Goal: Check status: Check status

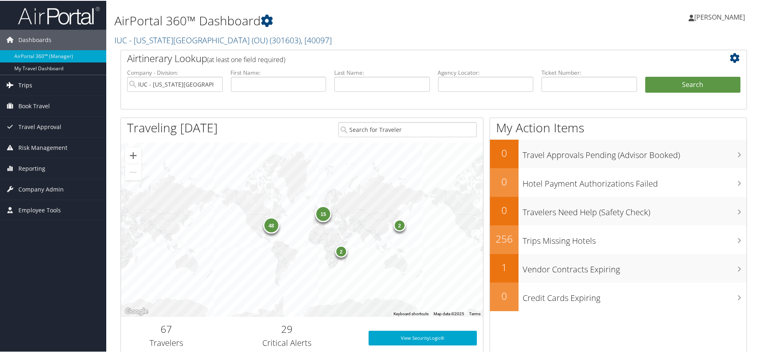
click at [26, 84] on span "Trips" at bounding box center [25, 84] width 14 height 20
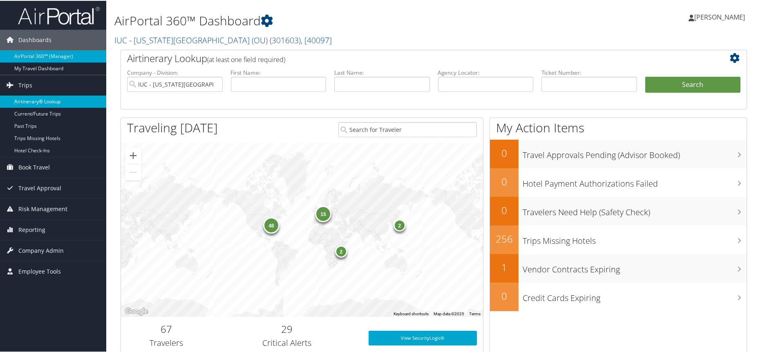
click at [44, 101] on link "Airtinerary® Lookup" at bounding box center [53, 101] width 106 height 12
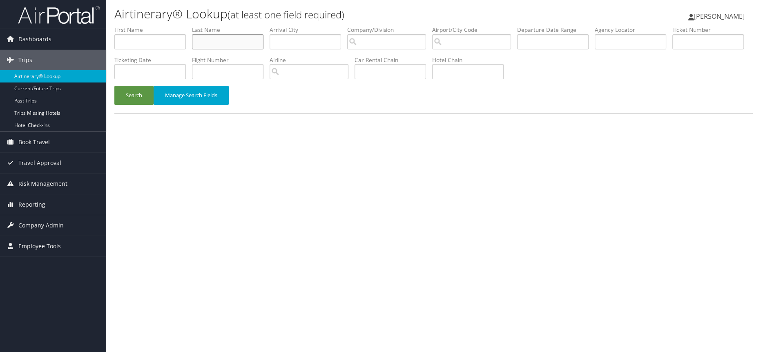
click at [234, 43] on input "text" at bounding box center [228, 41] width 72 height 15
type input "g"
type input "GIBSON"
click at [426, 77] on input "text" at bounding box center [391, 71] width 72 height 15
type input "ENTERPRISE"
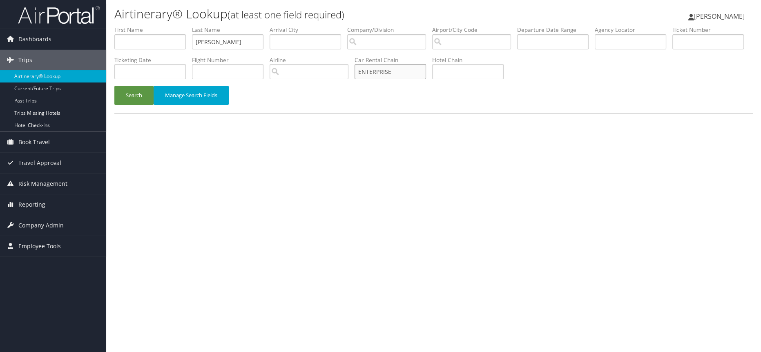
click at [114, 86] on button "Search" at bounding box center [133, 95] width 39 height 19
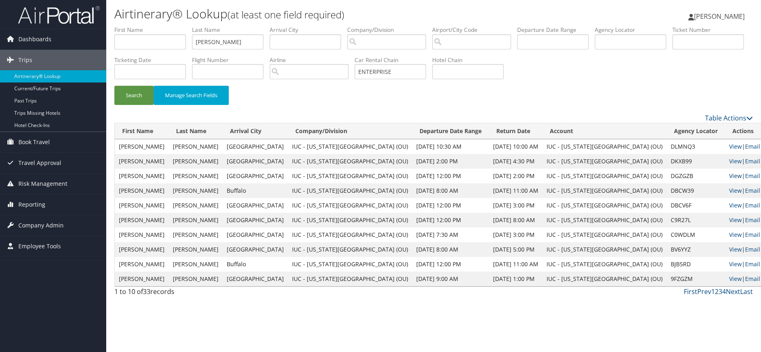
click at [729, 176] on link "View" at bounding box center [735, 176] width 13 height 8
click at [216, 44] on input "GIBSON" at bounding box center [228, 41] width 72 height 15
type input "PRESTON"
click at [126, 94] on button "Search" at bounding box center [133, 95] width 39 height 19
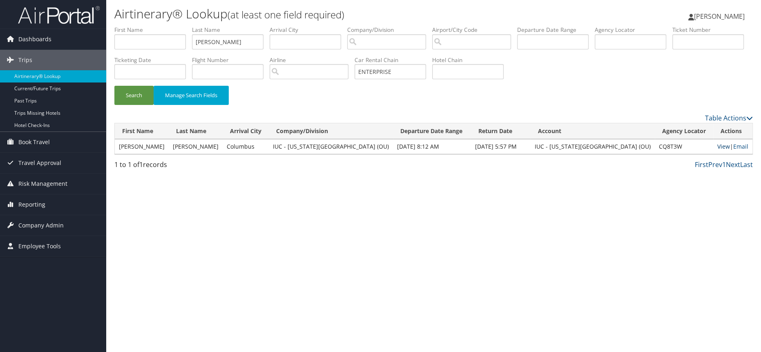
click at [718, 147] on link "View" at bounding box center [724, 147] width 13 height 8
click at [426, 73] on input "ENTERPRISE" at bounding box center [391, 71] width 72 height 15
type input "HERTZ"
click at [213, 45] on input "PRESTON" at bounding box center [228, 41] width 72 height 15
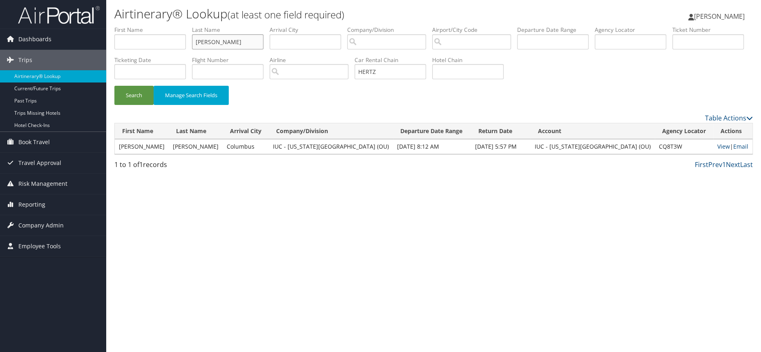
click at [213, 45] on input "PRESTON" at bounding box center [228, 41] width 72 height 15
type input "XUECHUNZI"
click at [136, 98] on button "Search" at bounding box center [133, 95] width 39 height 19
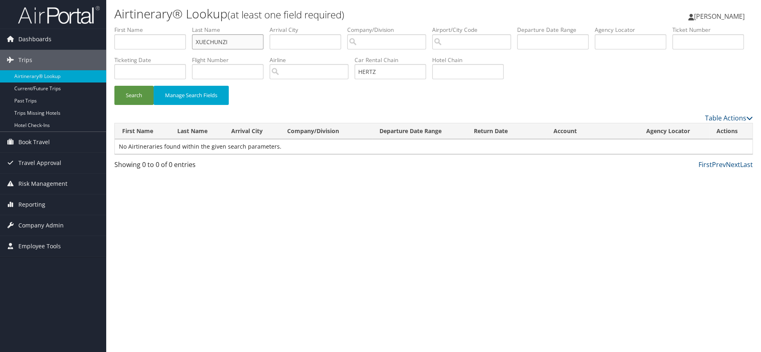
click at [219, 45] on input "XUECHUNZI" at bounding box center [228, 41] width 72 height 15
click at [141, 37] on input "text" at bounding box center [150, 41] width 72 height 15
paste input "XUECHUNZI"
type input "XUECHUNZI"
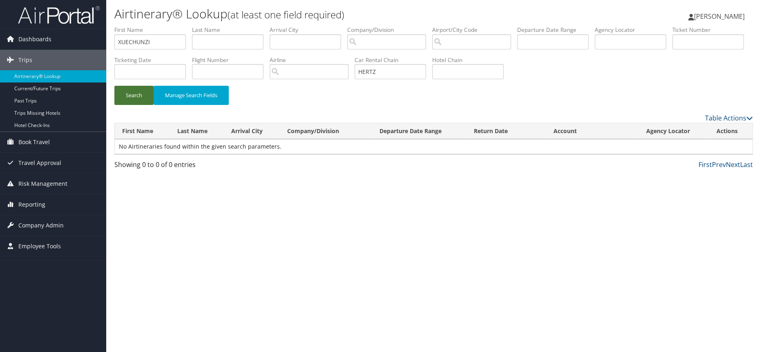
click at [134, 95] on button "Search" at bounding box center [133, 95] width 39 height 19
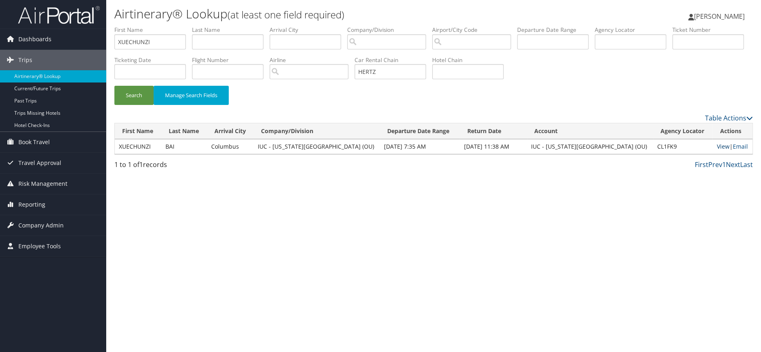
click at [717, 145] on link "View" at bounding box center [723, 147] width 13 height 8
click at [143, 42] on input "XUECHUNZI" at bounding box center [150, 41] width 72 height 15
click at [114, 86] on button "Search" at bounding box center [133, 95] width 39 height 19
click at [718, 148] on link "View" at bounding box center [724, 147] width 13 height 8
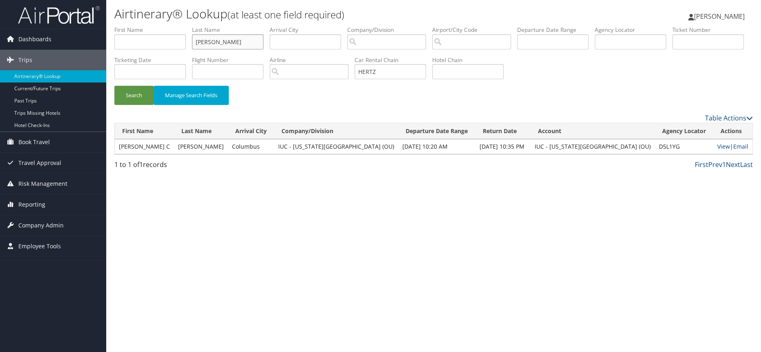
click at [212, 44] on input "BRIONES" at bounding box center [228, 41] width 72 height 15
click at [114, 86] on button "Search" at bounding box center [133, 95] width 39 height 19
click at [718, 147] on link "View" at bounding box center [724, 147] width 13 height 8
click at [206, 39] on input "FLEMING" at bounding box center [228, 41] width 72 height 15
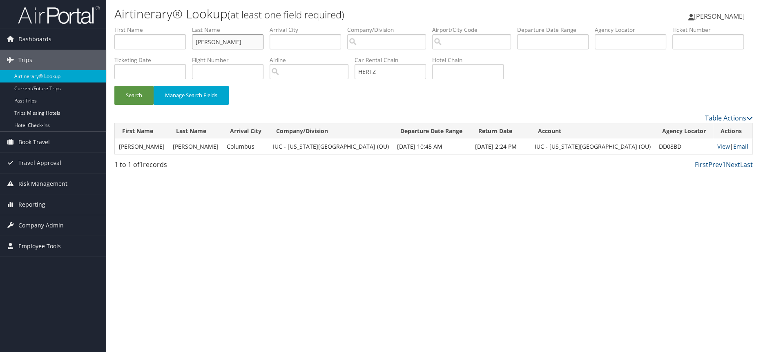
click at [206, 39] on input "FLEMING" at bounding box center [228, 41] width 72 height 15
click at [114, 86] on button "Search" at bounding box center [133, 95] width 39 height 19
click at [718, 148] on link "View" at bounding box center [724, 147] width 13 height 8
click at [210, 42] on input "SHAHBAZYAN" at bounding box center [228, 41] width 72 height 15
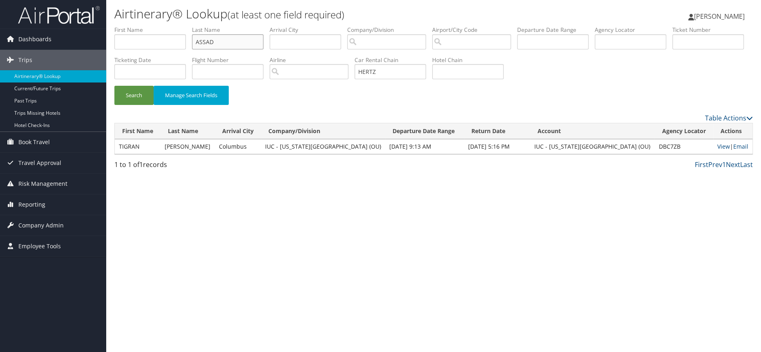
click at [114, 86] on button "Search" at bounding box center [133, 95] width 39 height 19
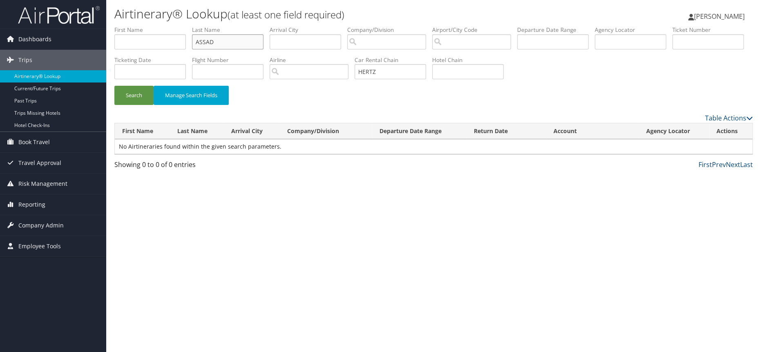
click at [209, 42] on input "ASSAD" at bounding box center [228, 41] width 72 height 15
type input "OUN"
click at [114, 86] on button "Search" at bounding box center [133, 95] width 39 height 19
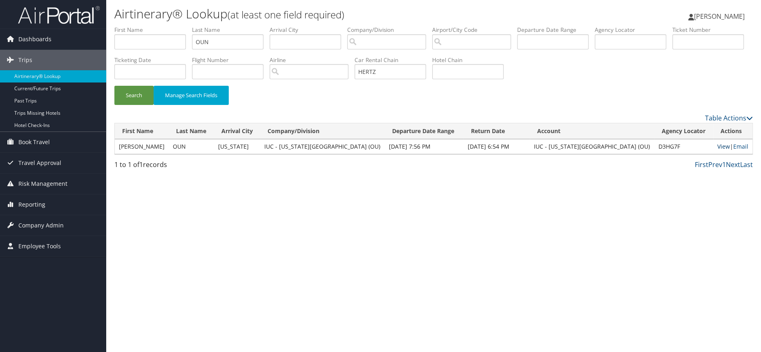
click at [718, 144] on link "View" at bounding box center [724, 147] width 13 height 8
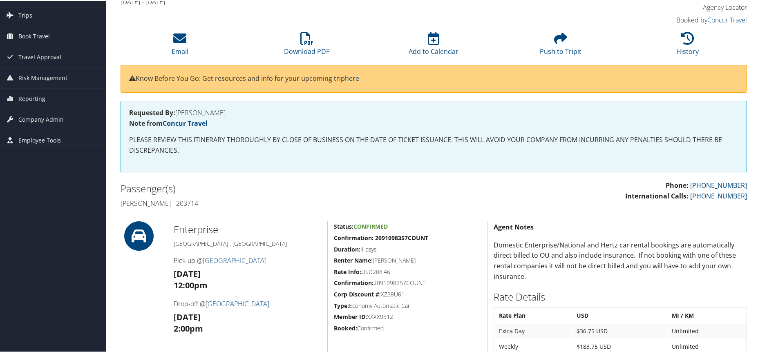
scroll to position [91, 0]
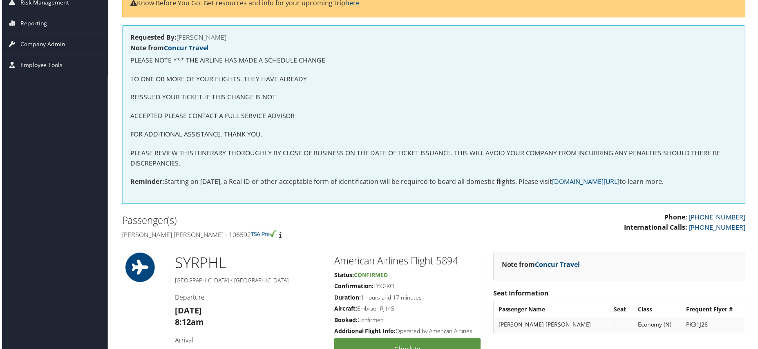
scroll to position [136, 0]
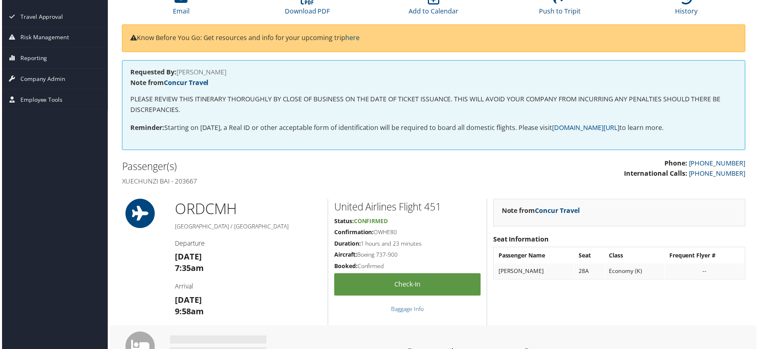
scroll to position [91, 0]
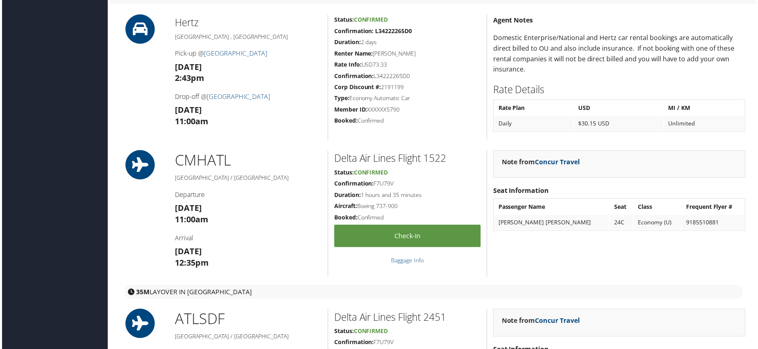
scroll to position [598, 0]
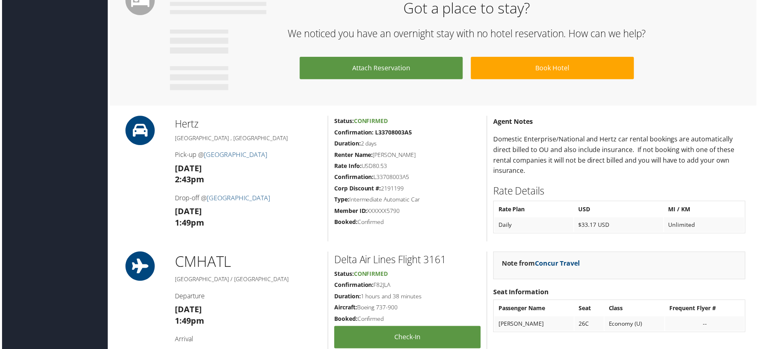
scroll to position [635, 0]
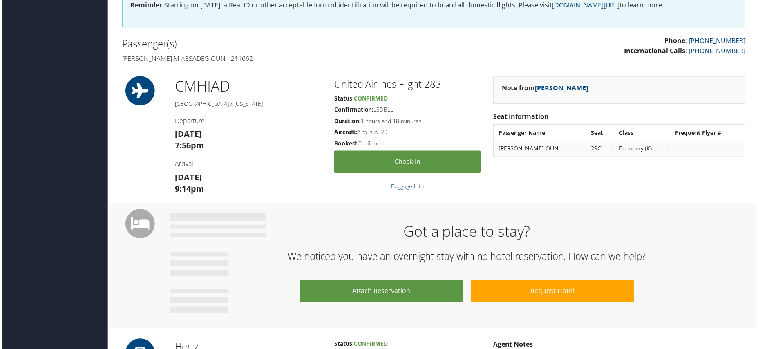
scroll to position [59, 0]
